Goal: Task Accomplishment & Management: Complete application form

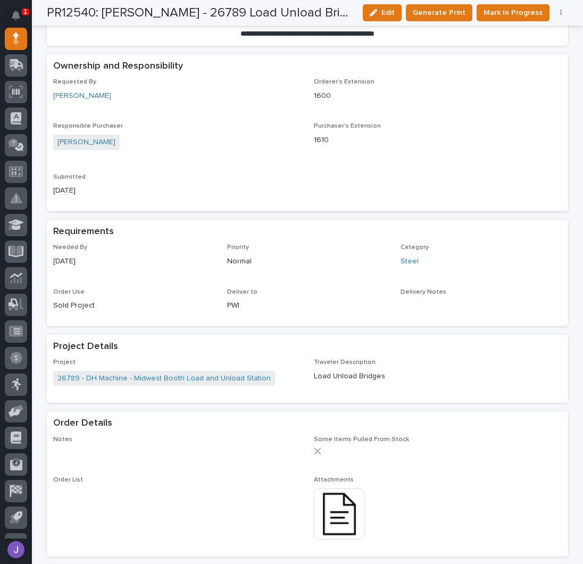
scroll to position [142, 0]
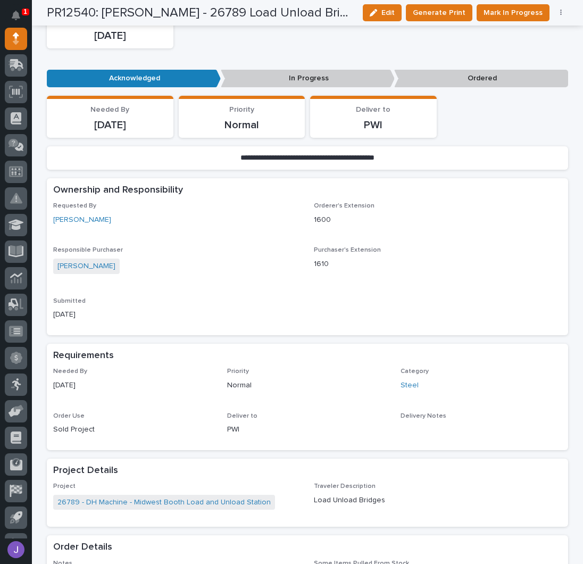
click at [241, 204] on p "Requested By" at bounding box center [177, 205] width 248 height 7
click at [508, 11] on span "Mark In Progress" at bounding box center [513, 12] width 59 height 13
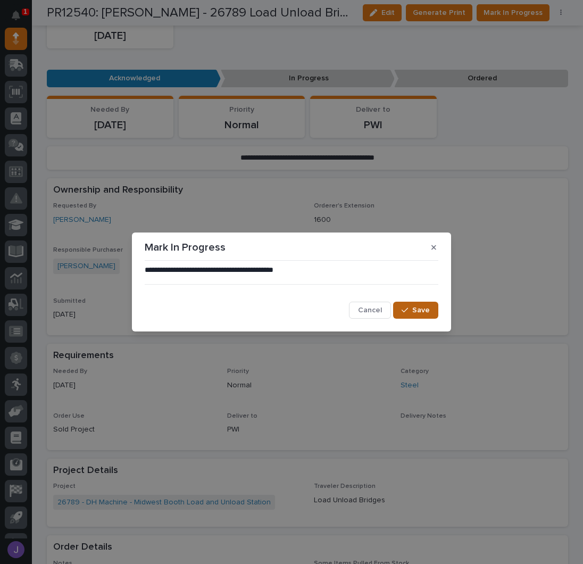
click at [424, 306] on span "Save" at bounding box center [421, 310] width 18 height 10
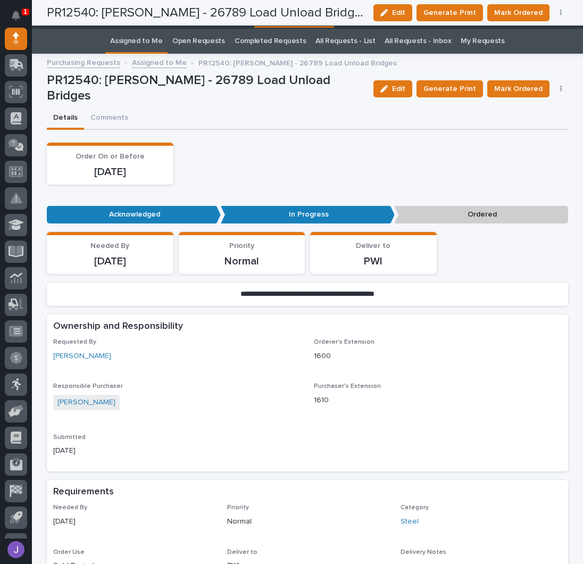
scroll to position [0, 0]
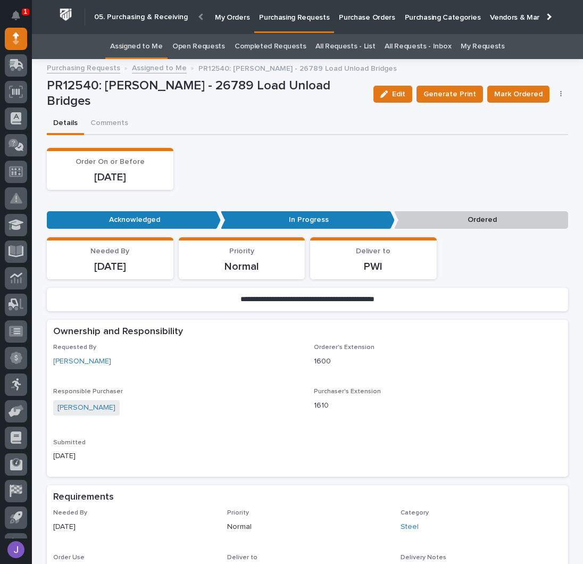
click at [156, 41] on link "Assigned to Me" at bounding box center [136, 46] width 53 height 25
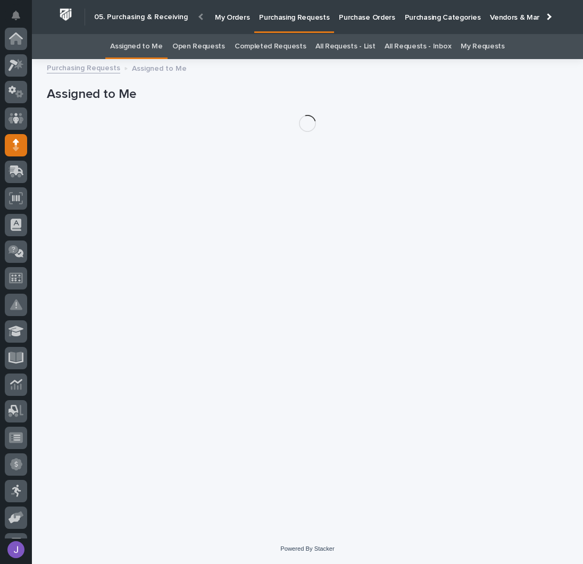
scroll to position [106, 0]
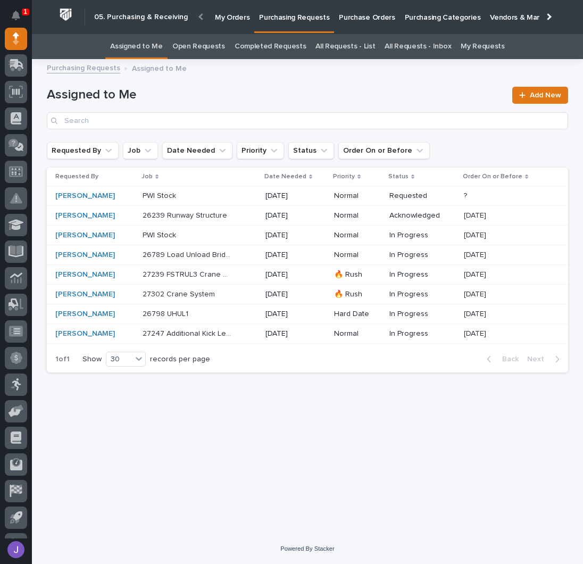
click at [225, 197] on p at bounding box center [187, 196] width 89 height 9
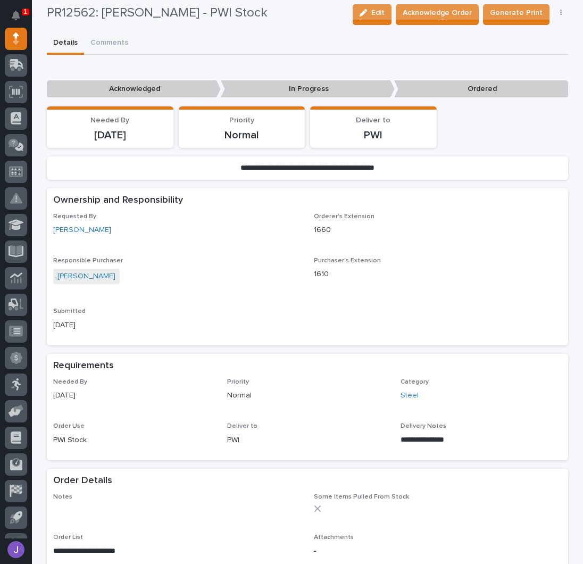
scroll to position [71, 0]
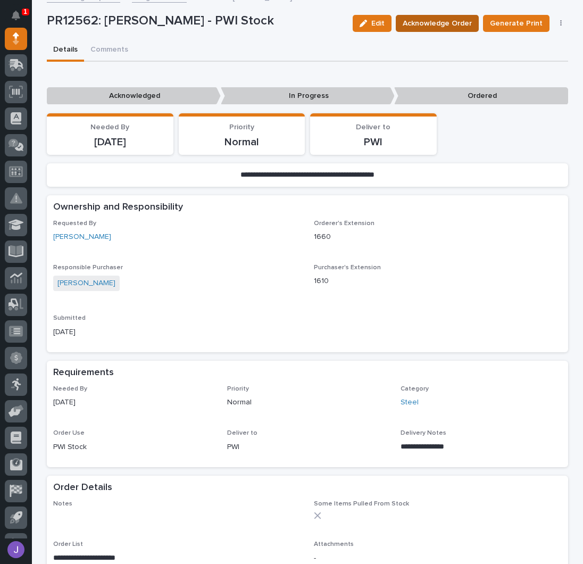
click at [458, 21] on span "Acknowledge Order" at bounding box center [437, 23] width 69 height 13
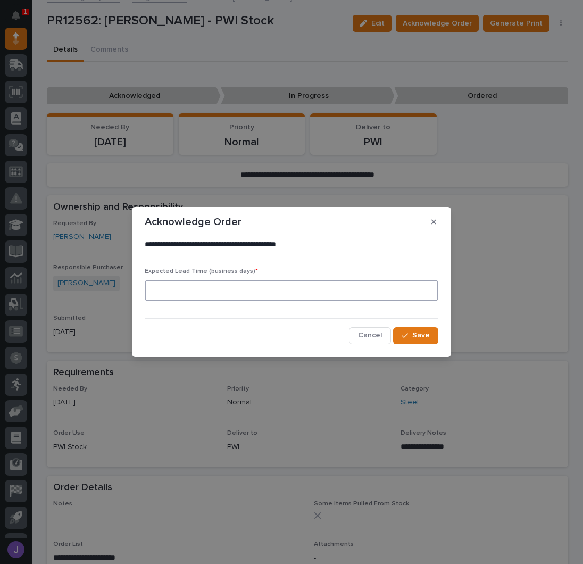
click at [219, 294] on input at bounding box center [292, 290] width 294 height 21
type input "0"
click at [404, 329] on button "Save" at bounding box center [415, 335] width 45 height 17
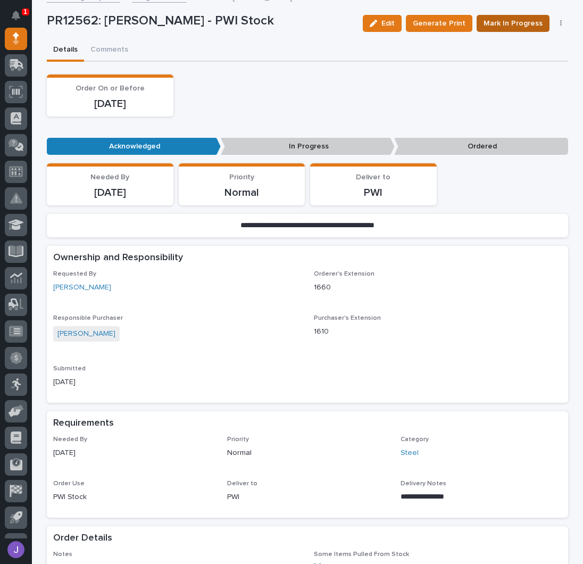
click at [510, 23] on span "Mark In Progress" at bounding box center [513, 23] width 59 height 13
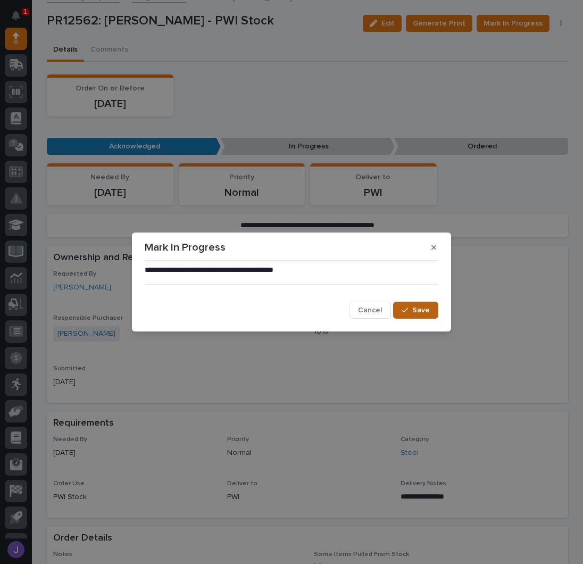
click at [422, 308] on span "Save" at bounding box center [421, 310] width 18 height 10
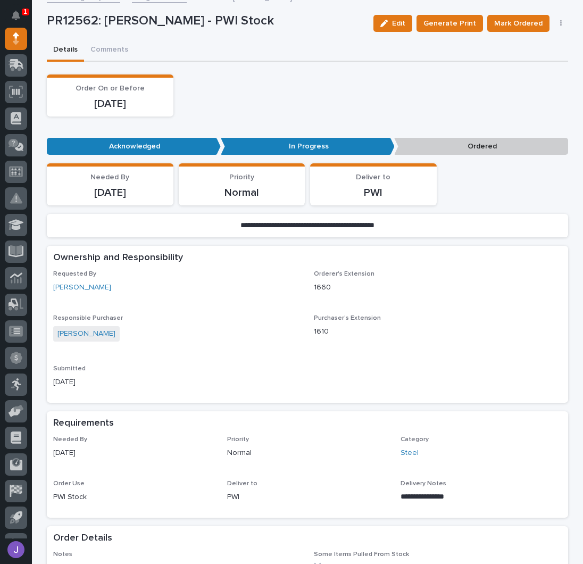
scroll to position [0, 0]
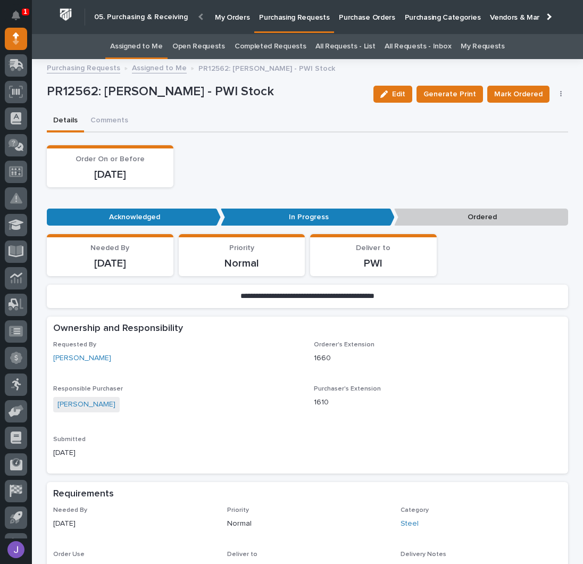
click at [155, 45] on link "Assigned to Me" at bounding box center [136, 46] width 53 height 25
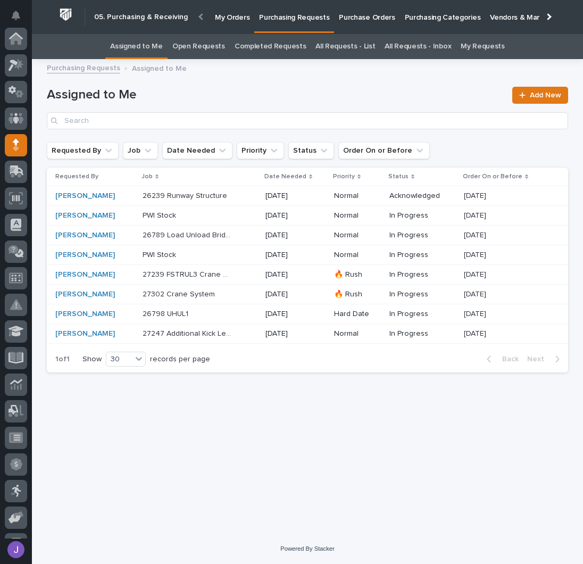
scroll to position [106, 0]
click at [248, 195] on div "26239 Runway Structure 26239 Runway Structure" at bounding box center [200, 196] width 114 height 18
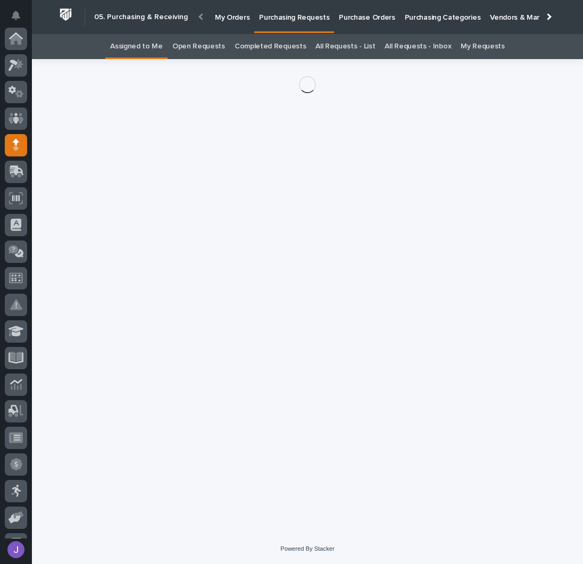
scroll to position [106, 0]
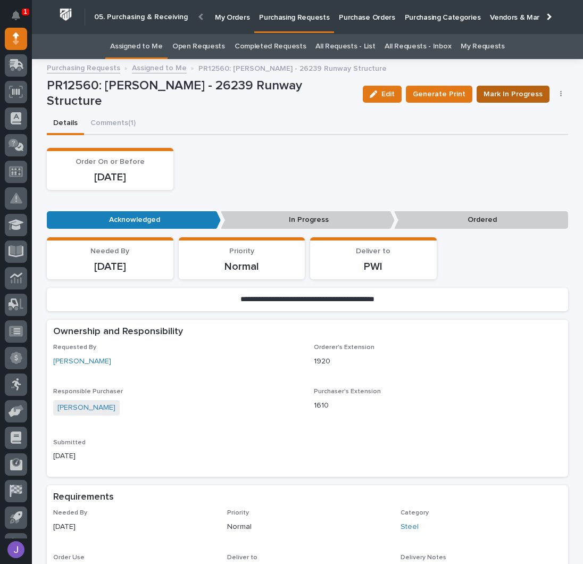
click at [502, 92] on span "Mark In Progress" at bounding box center [513, 94] width 59 height 13
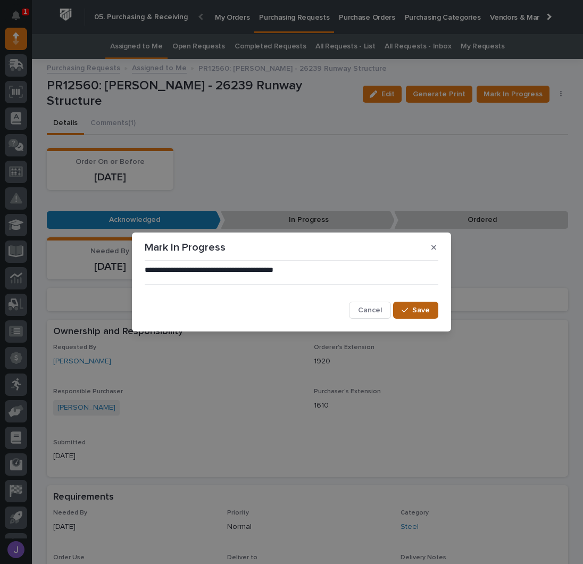
click at [421, 307] on span "Save" at bounding box center [421, 310] width 18 height 10
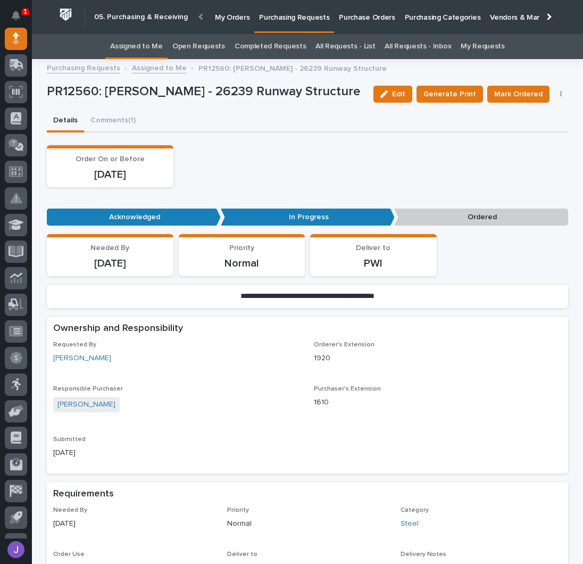
click at [147, 49] on link "Assigned to Me" at bounding box center [136, 46] width 53 height 25
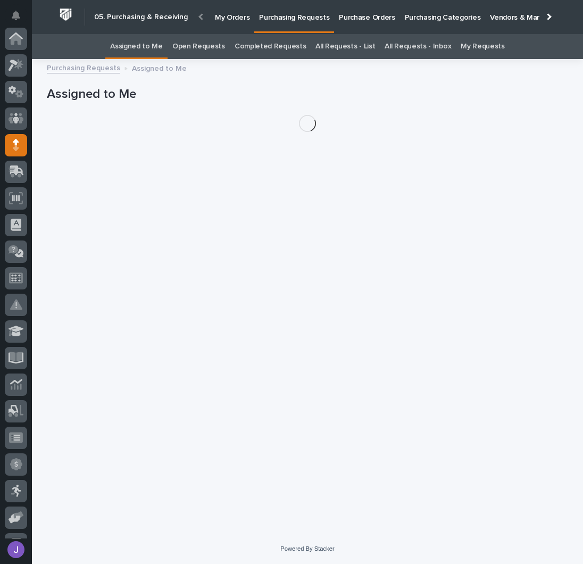
scroll to position [106, 0]
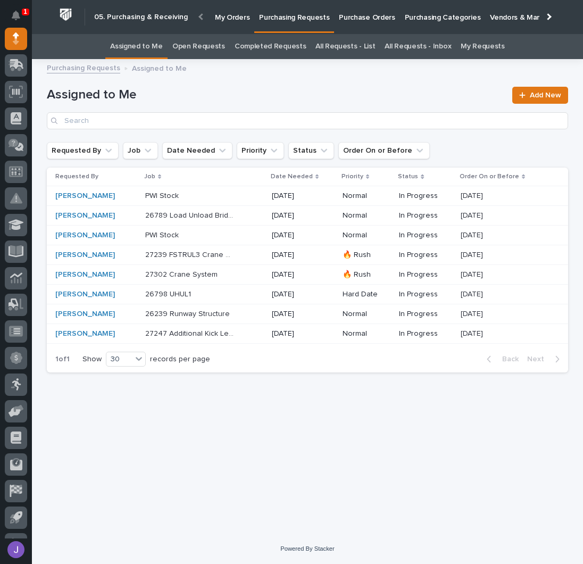
click at [348, 20] on p "Purchase Orders" at bounding box center [367, 11] width 56 height 22
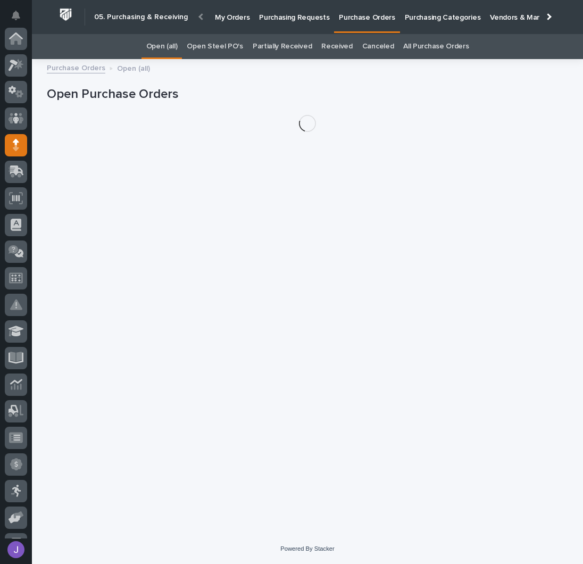
scroll to position [106, 0]
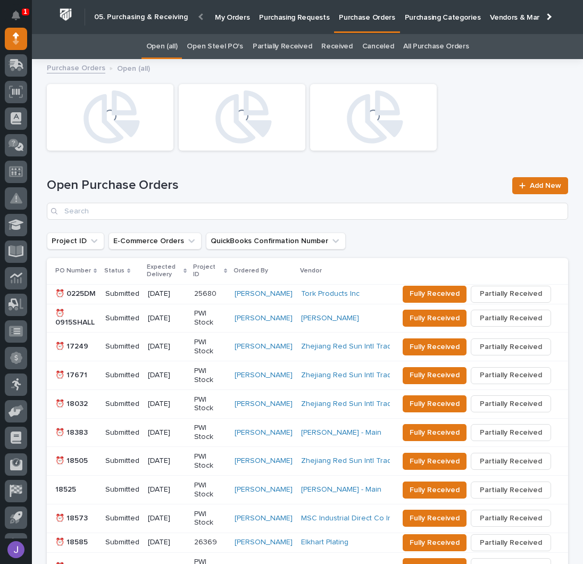
click at [219, 45] on link "Open Steel PO's" at bounding box center [215, 46] width 56 height 25
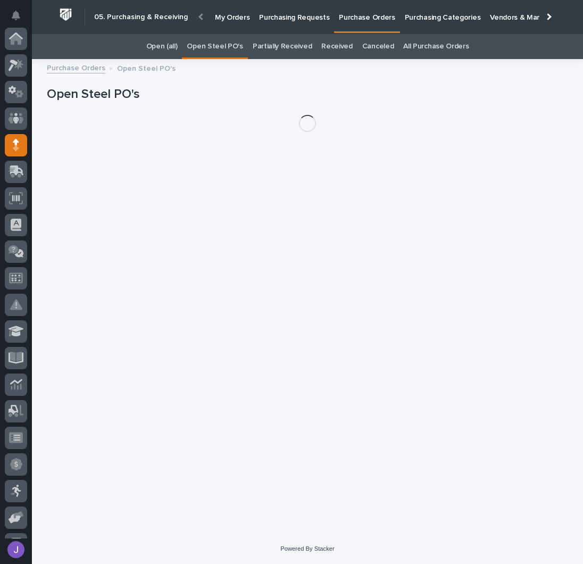
scroll to position [106, 0]
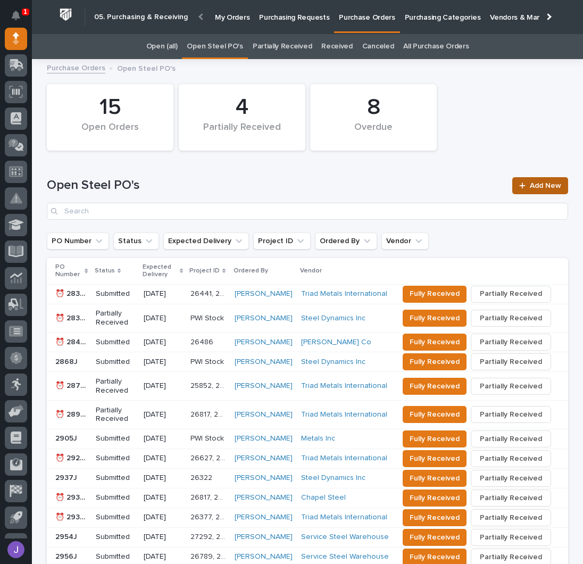
click at [558, 188] on link "Add New" at bounding box center [540, 185] width 56 height 17
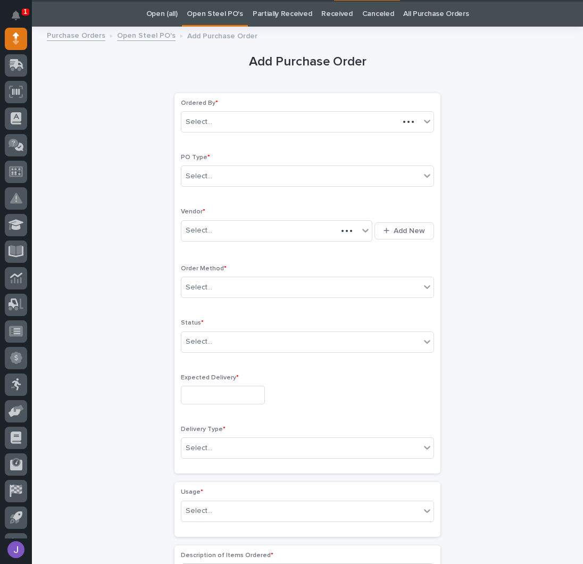
scroll to position [34, 0]
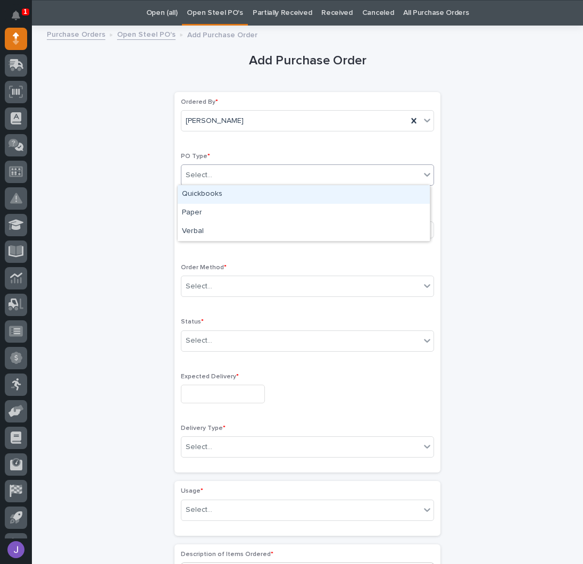
click at [241, 167] on div "Select..." at bounding box center [300, 176] width 239 height 18
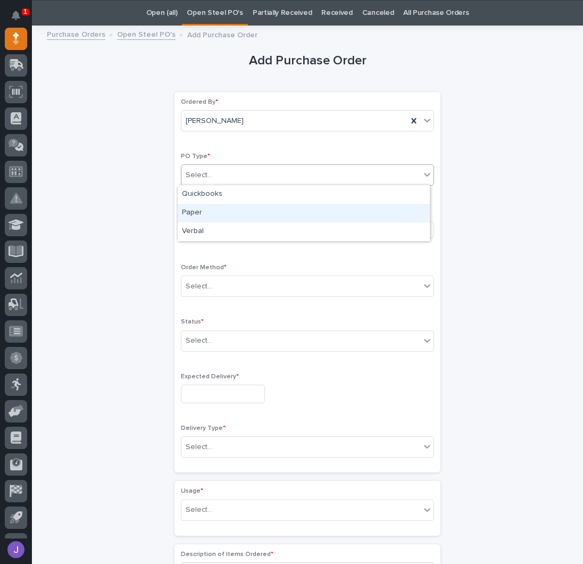
drag, startPoint x: 210, startPoint y: 202, endPoint x: 209, endPoint y: 212, distance: 10.7
click at [206, 210] on div "Paper" at bounding box center [304, 213] width 252 height 19
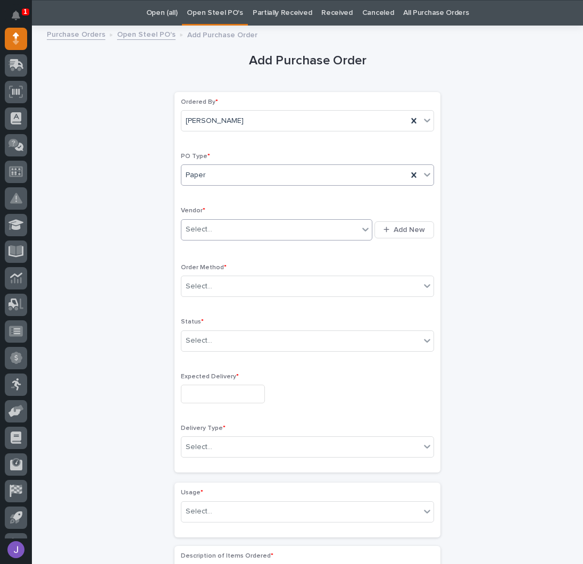
click at [214, 223] on div "Select..." at bounding box center [269, 230] width 177 height 18
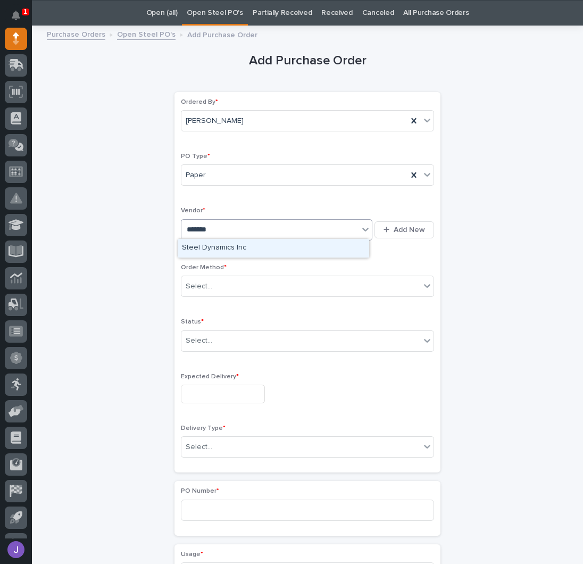
type input "********"
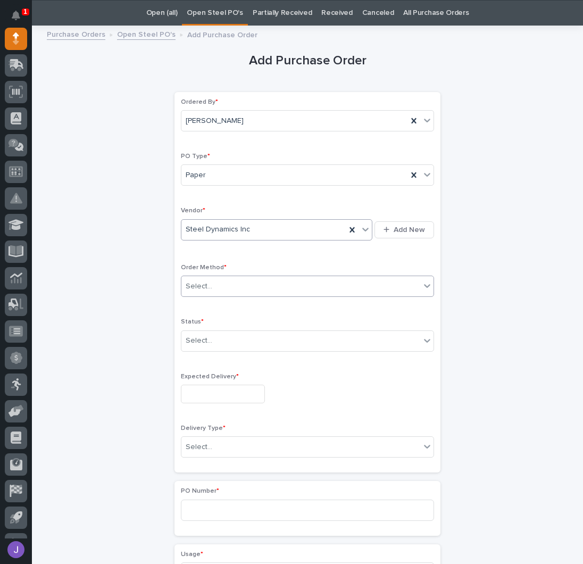
click at [221, 278] on div "Select..." at bounding box center [300, 287] width 239 height 18
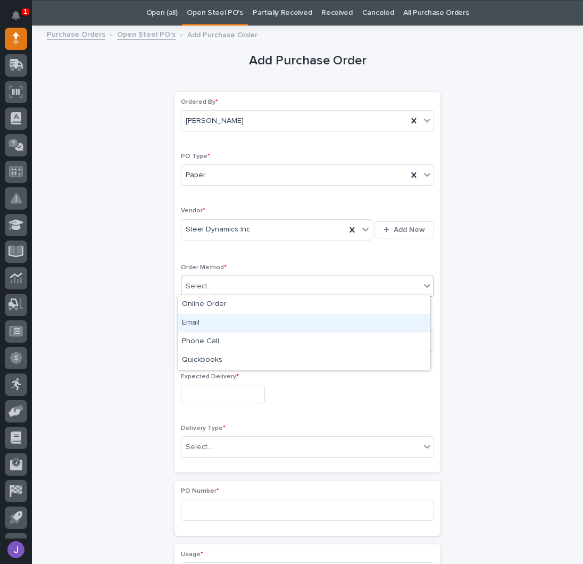
click at [201, 324] on div "Email" at bounding box center [304, 323] width 252 height 19
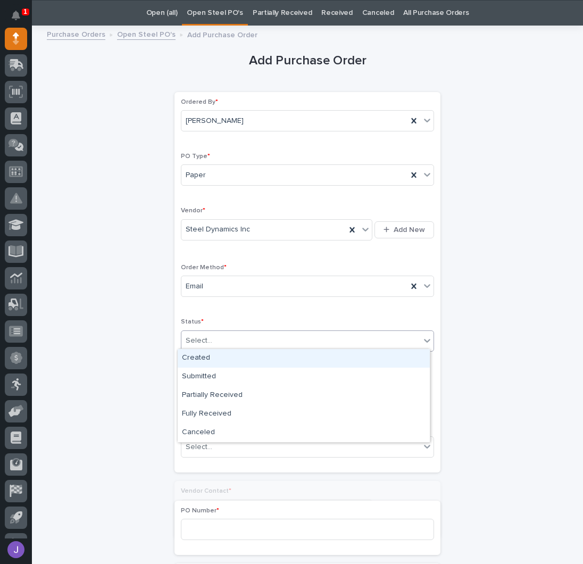
click at [204, 337] on div "Select..." at bounding box center [199, 340] width 27 height 11
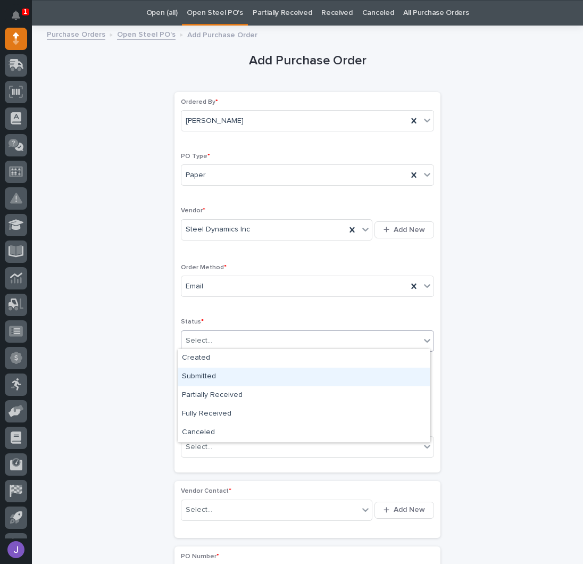
click at [205, 377] on div "Submitted" at bounding box center [304, 377] width 252 height 19
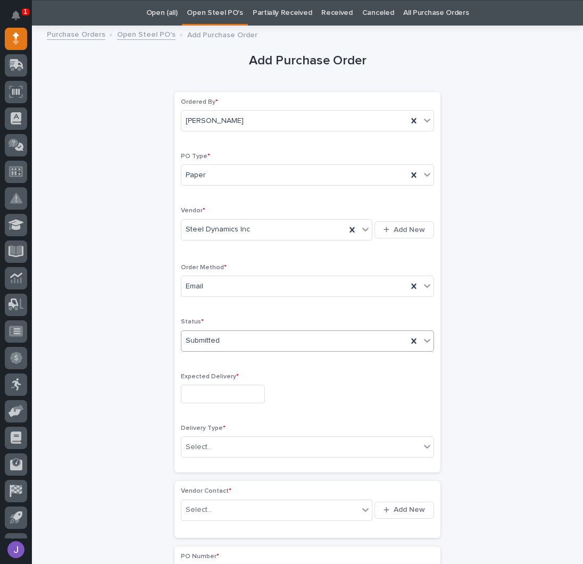
click at [212, 401] on div "Expected Delivery *" at bounding box center [307, 392] width 253 height 39
click at [210, 396] on input "text" at bounding box center [223, 394] width 84 height 19
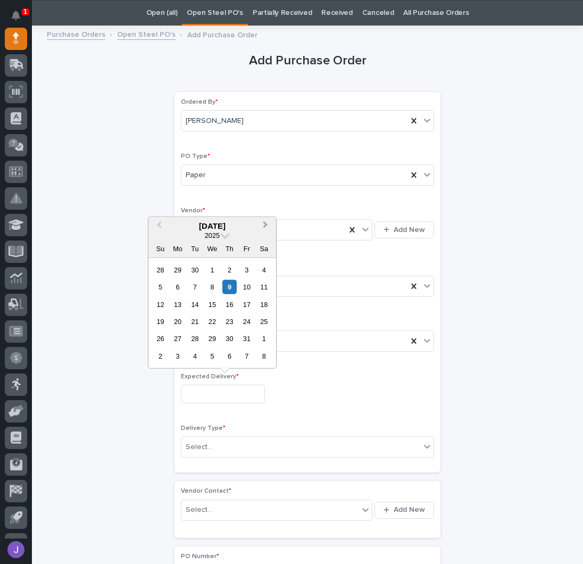
click at [266, 226] on span "Next Month" at bounding box center [266, 226] width 0 height 14
click at [158, 221] on button "Previous Month" at bounding box center [158, 226] width 17 height 17
click at [267, 223] on button "Next Month" at bounding box center [266, 226] width 17 height 17
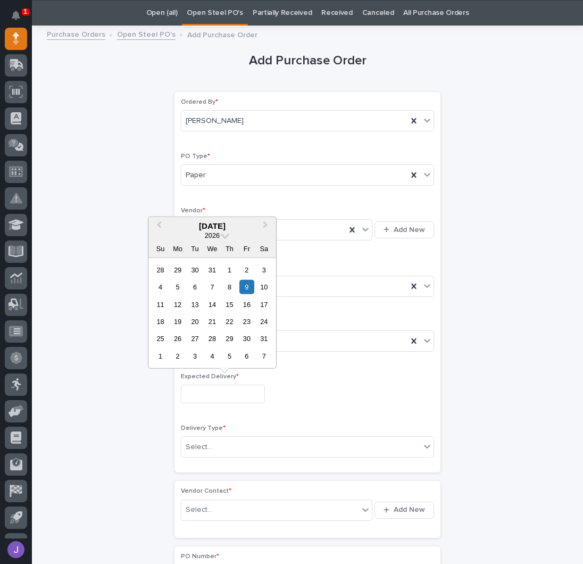
click at [247, 271] on div "2" at bounding box center [246, 269] width 14 height 14
type input "**********"
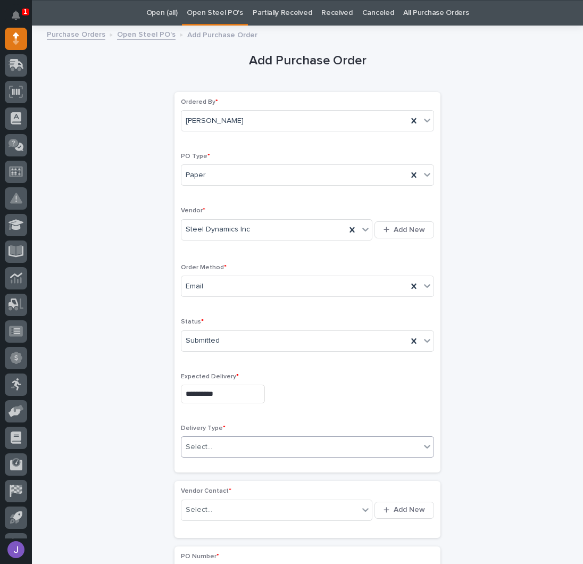
click at [203, 443] on div "Select..." at bounding box center [199, 447] width 27 height 11
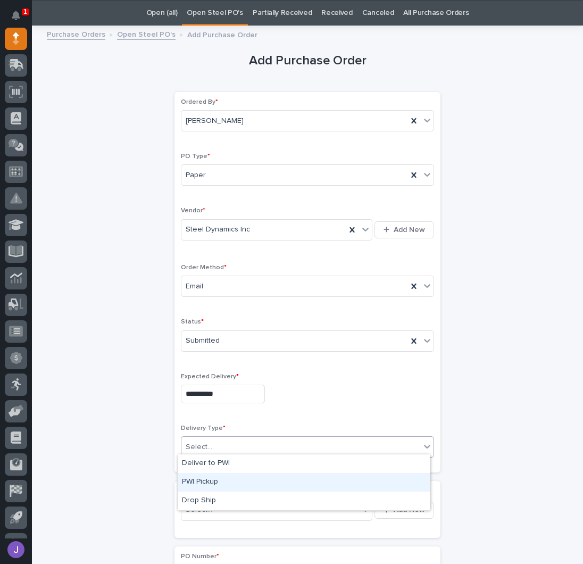
click at [205, 481] on div "PWI Pickup" at bounding box center [304, 482] width 252 height 19
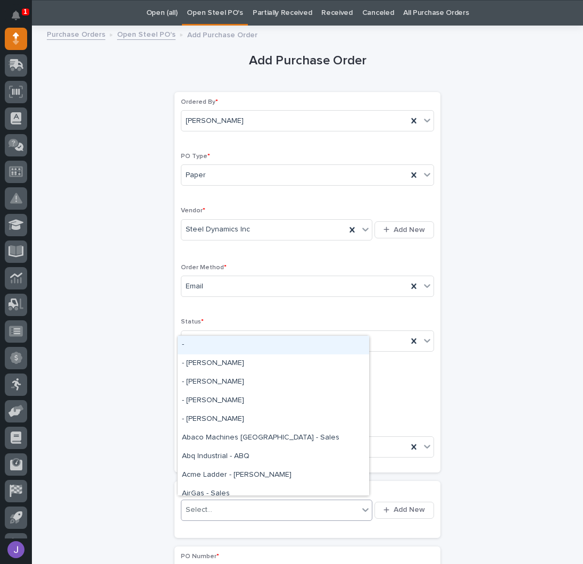
click at [203, 504] on div "Select..." at bounding box center [199, 509] width 27 height 11
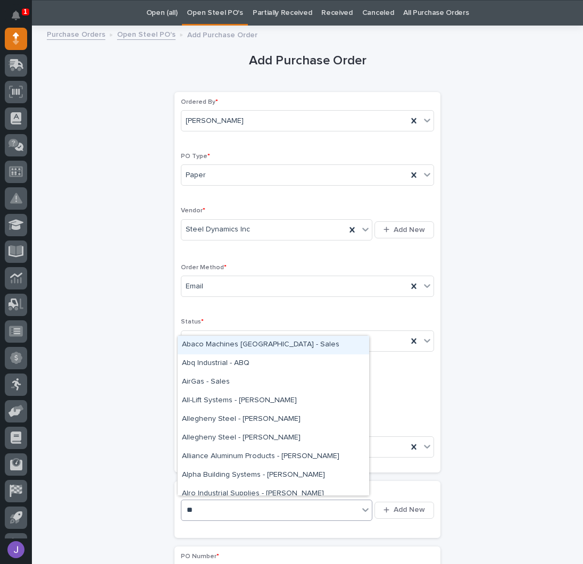
type input "***"
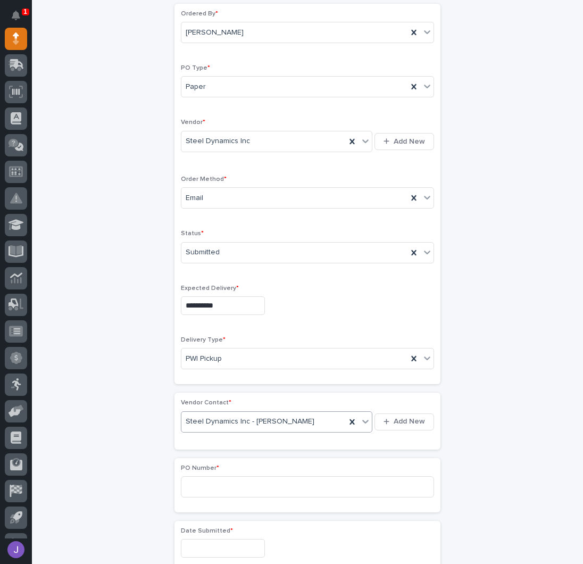
scroll to position [246, 0]
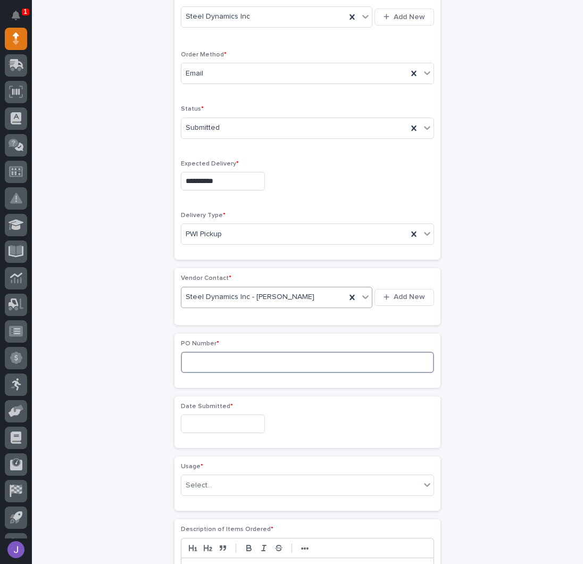
click at [192, 364] on input at bounding box center [307, 362] width 253 height 21
type input "2958J"
click at [203, 424] on input "text" at bounding box center [223, 424] width 84 height 19
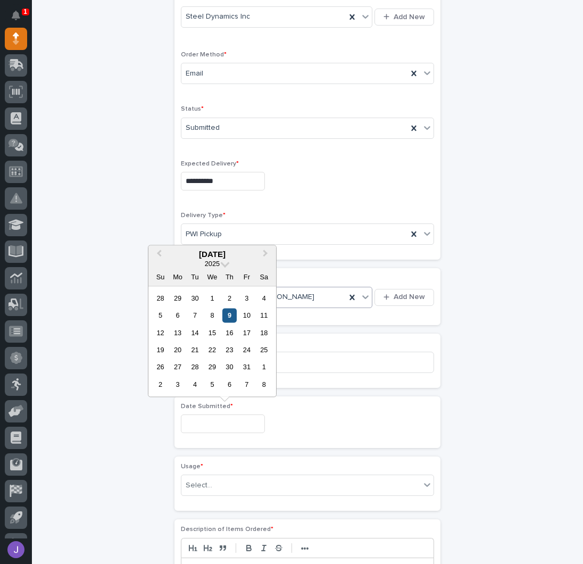
click at [231, 311] on div "9" at bounding box center [229, 315] width 14 height 14
type input "**********"
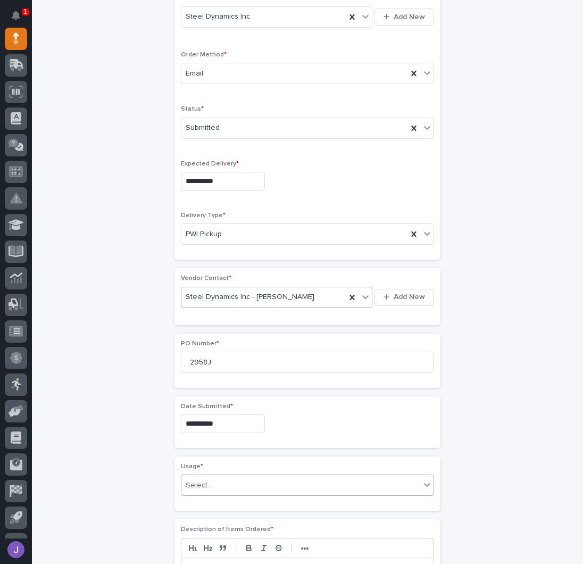
click at [214, 488] on div "Select..." at bounding box center [300, 486] width 239 height 18
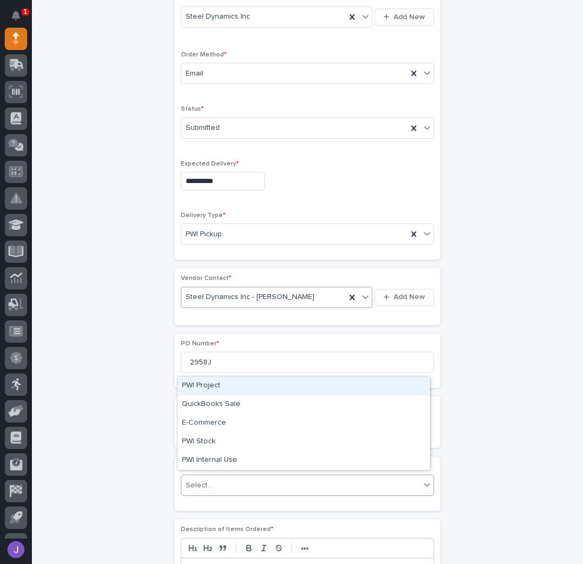
click at [212, 392] on div "PWI Project" at bounding box center [304, 386] width 252 height 19
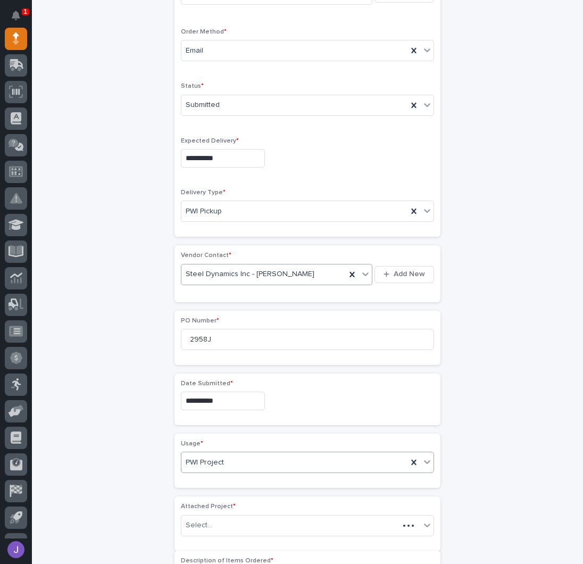
scroll to position [278, 0]
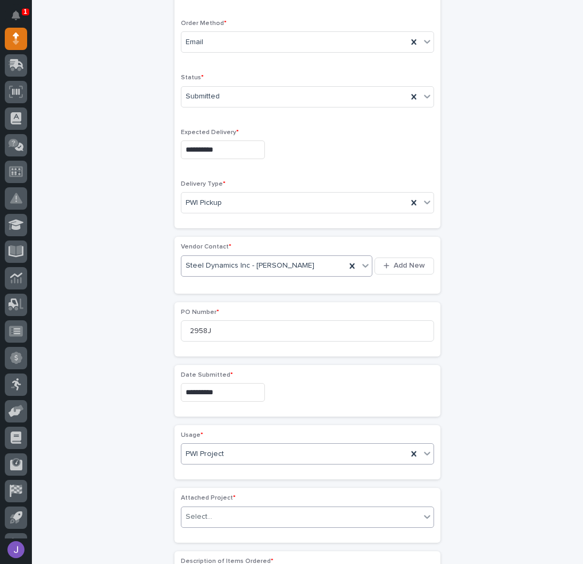
click at [208, 509] on div "Select..." at bounding box center [300, 517] width 239 height 18
type input "*****"
click at [127, 455] on div "**********" at bounding box center [307, 381] width 521 height 1186
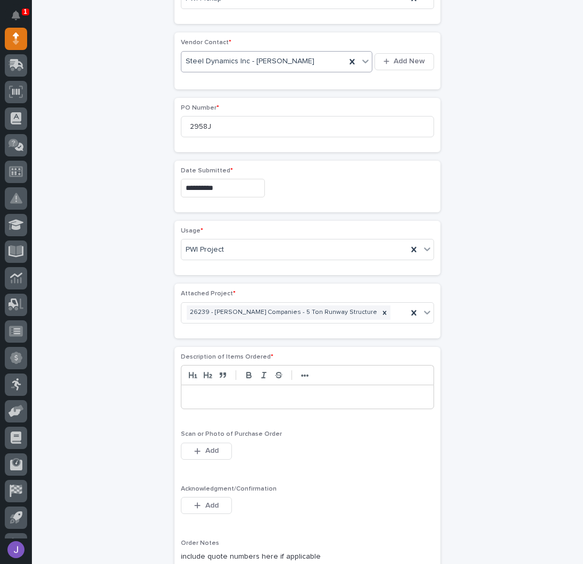
scroll to position [491, 0]
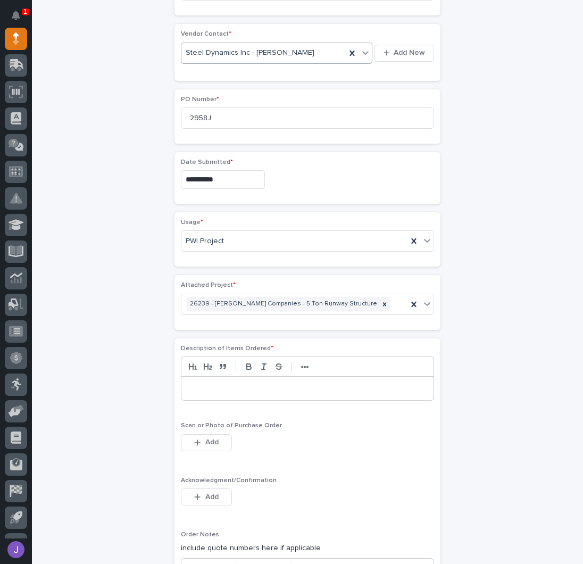
click at [191, 384] on p at bounding box center [307, 388] width 236 height 11
click at [220, 488] on button "Add" at bounding box center [206, 496] width 51 height 17
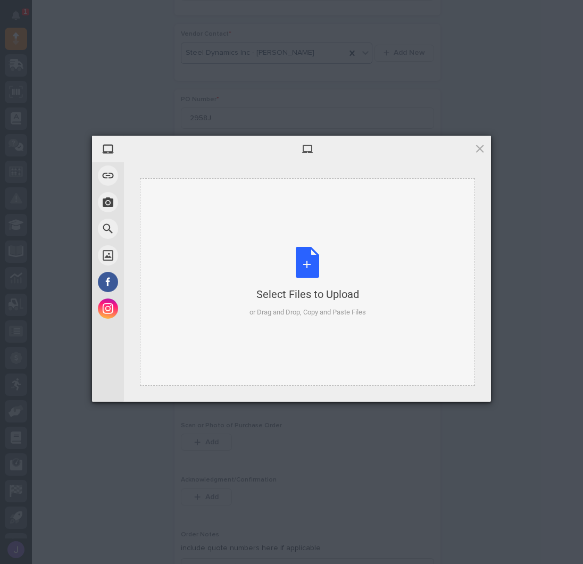
click at [305, 262] on div "Select Files to Upload or Drag and Drop, Copy and Paste Files" at bounding box center [308, 282] width 117 height 71
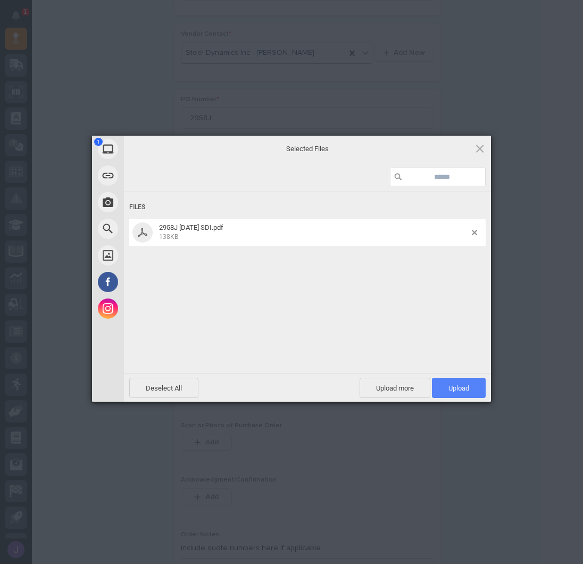
click at [450, 386] on span "Upload 1" at bounding box center [459, 388] width 21 height 8
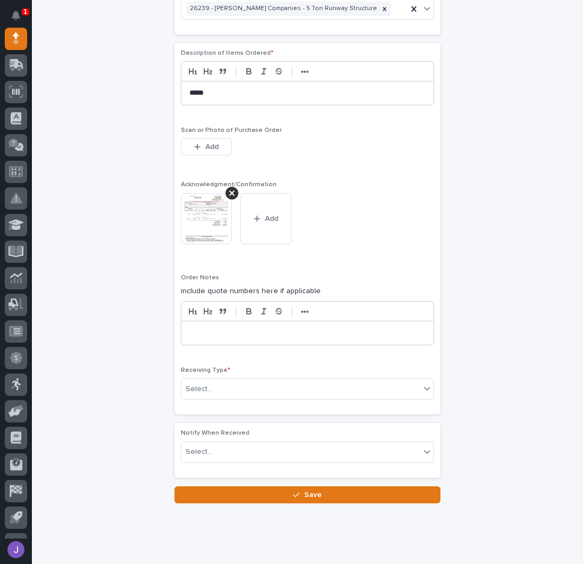
scroll to position [793, 0]
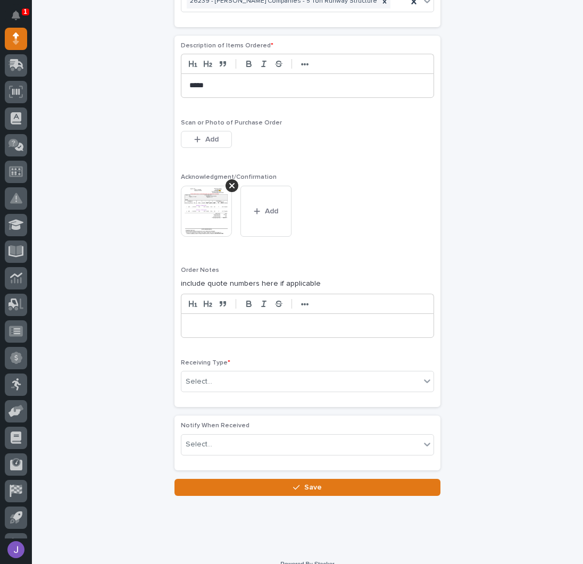
click at [192, 360] on div "Receiving Type * Select..." at bounding box center [307, 380] width 253 height 42
click at [191, 373] on div "Select..." at bounding box center [300, 382] width 239 height 18
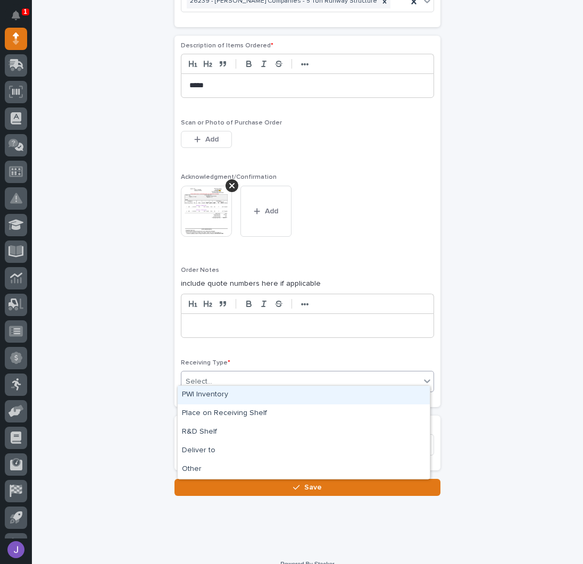
click at [196, 392] on div "PWI Inventory" at bounding box center [304, 395] width 252 height 19
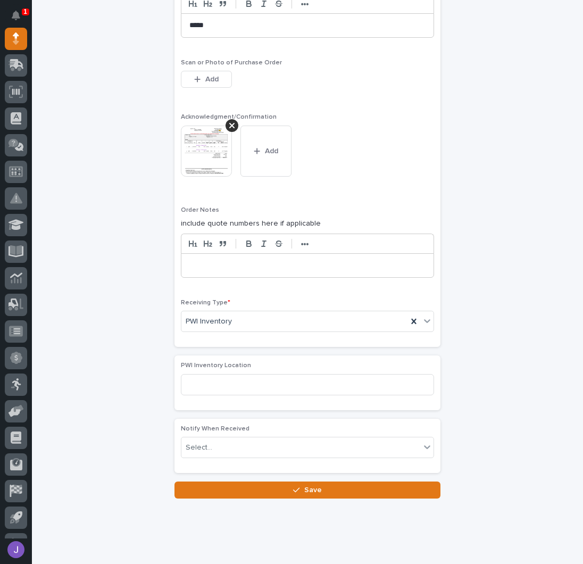
scroll to position [856, 0]
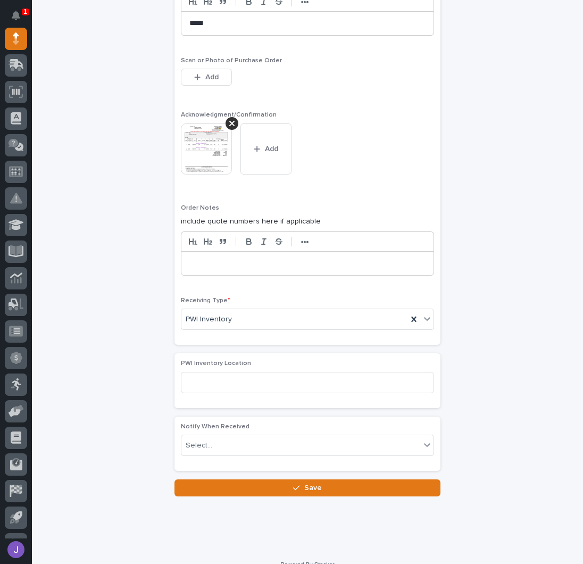
click at [228, 479] on button "Save" at bounding box center [308, 487] width 266 height 17
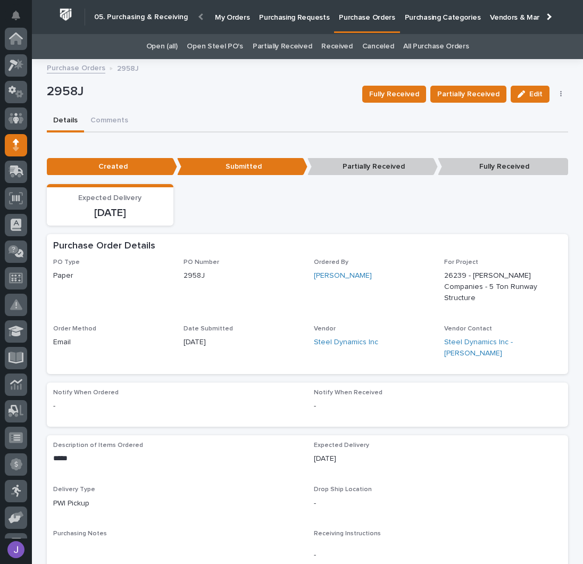
scroll to position [106, 0]
click at [289, 20] on p "Purchasing Requests" at bounding box center [294, 11] width 70 height 22
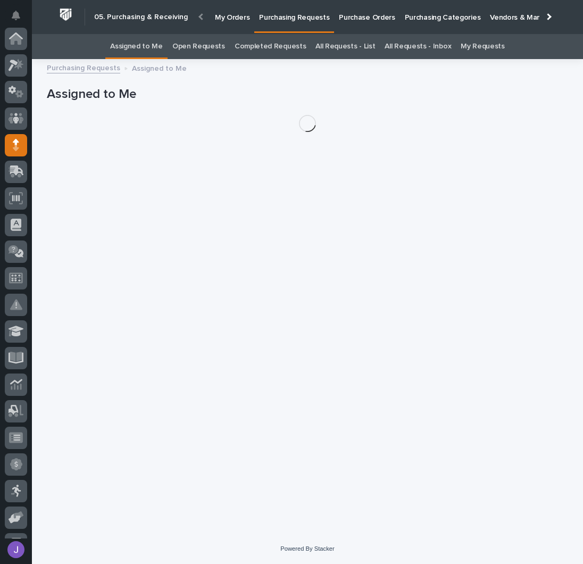
scroll to position [106, 0]
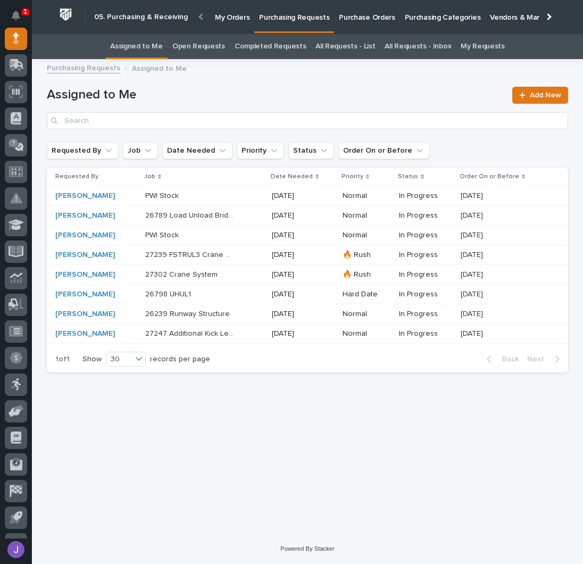
click at [248, 313] on div "26239 Runway Structure 26239 Runway Structure" at bounding box center [204, 314] width 118 height 18
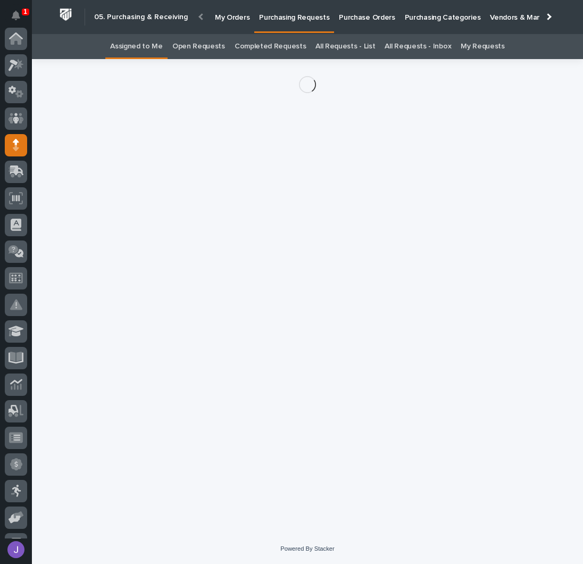
scroll to position [106, 0]
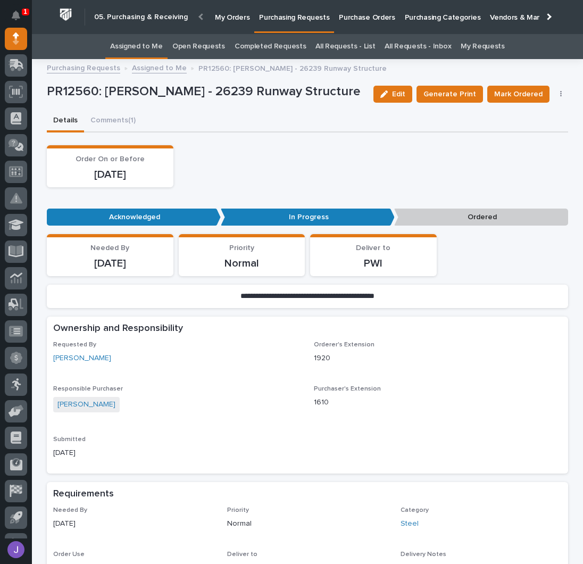
click at [558, 93] on button "button" at bounding box center [561, 93] width 15 height 7
click at [542, 133] on span "Edit Linked PO's" at bounding box center [527, 132] width 54 height 13
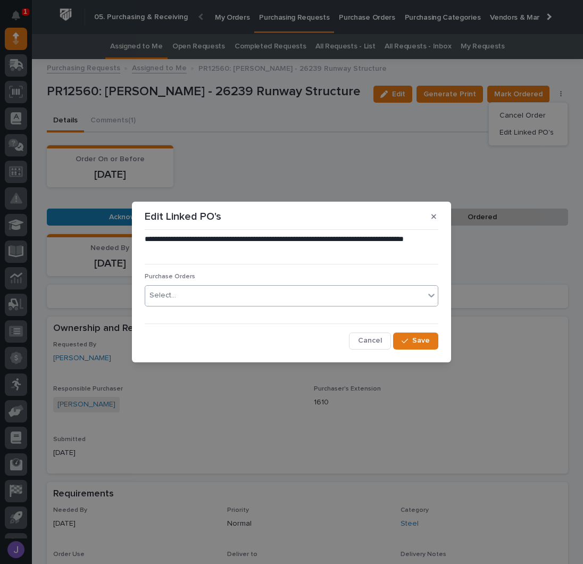
click at [235, 298] on div "Select..." at bounding box center [284, 296] width 279 height 18
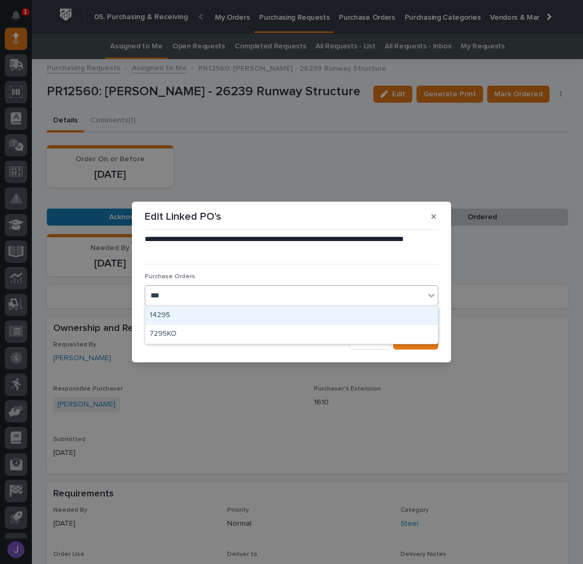
type input "****"
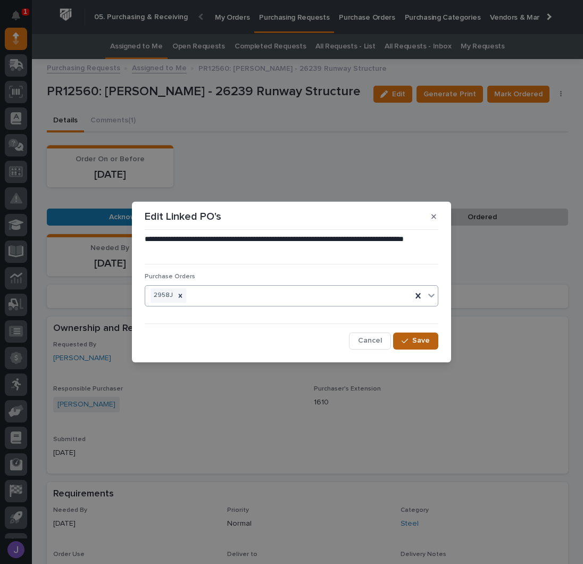
click at [394, 340] on button "Save" at bounding box center [415, 341] width 45 height 17
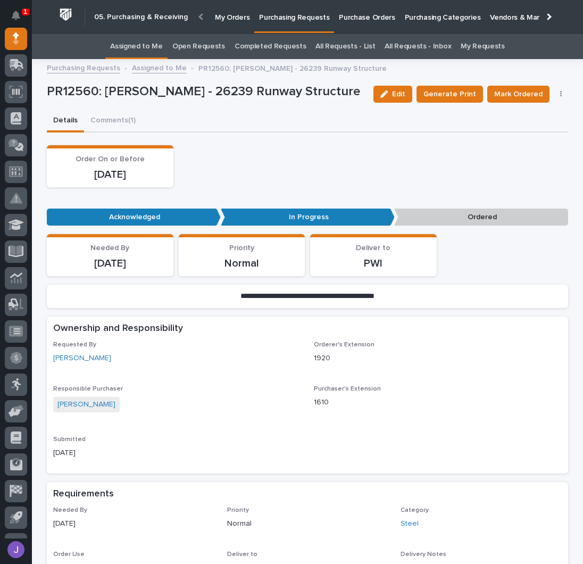
click at [156, 49] on link "Assigned to Me" at bounding box center [136, 46] width 53 height 25
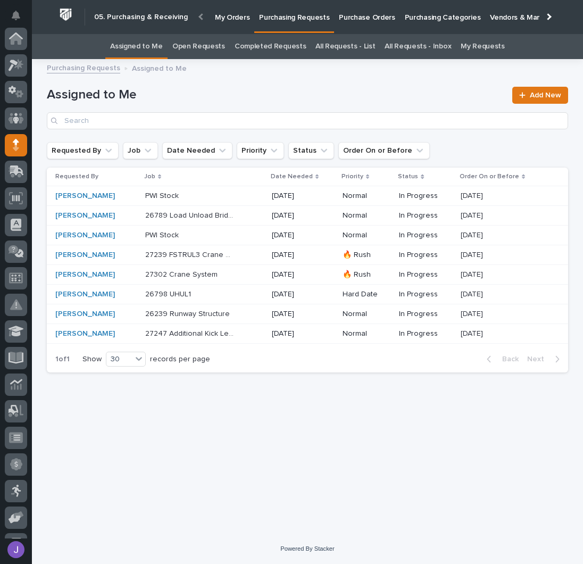
scroll to position [106, 0]
click at [295, 96] on h1 "Assigned to Me" at bounding box center [276, 94] width 459 height 15
